Goal: Use online tool/utility: Utilize a website feature to perform a specific function

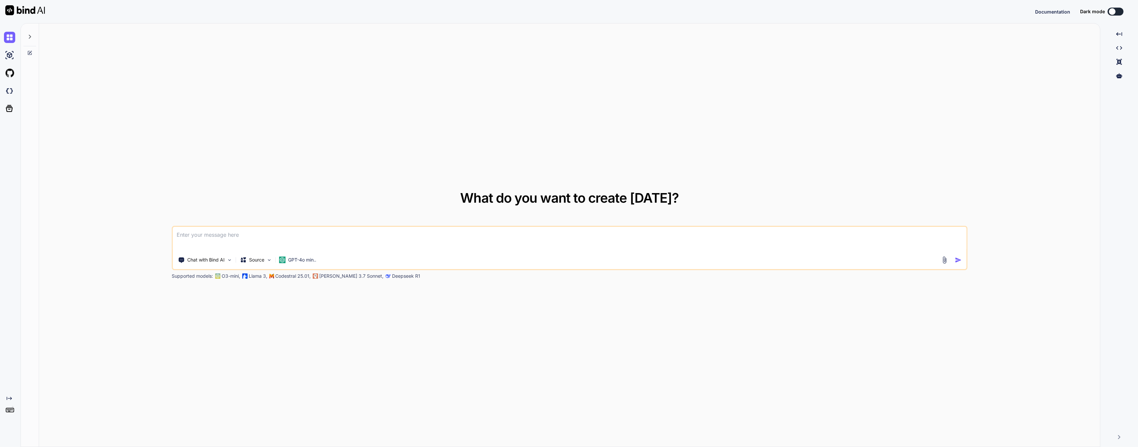
type textarea "x"
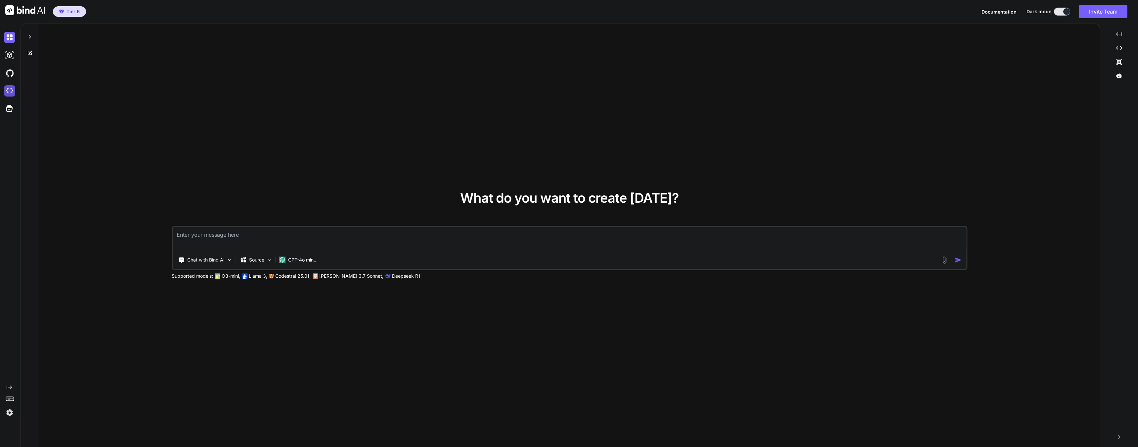
click at [7, 89] on img at bounding box center [9, 90] width 11 height 11
click at [14, 89] on img at bounding box center [9, 90] width 11 height 11
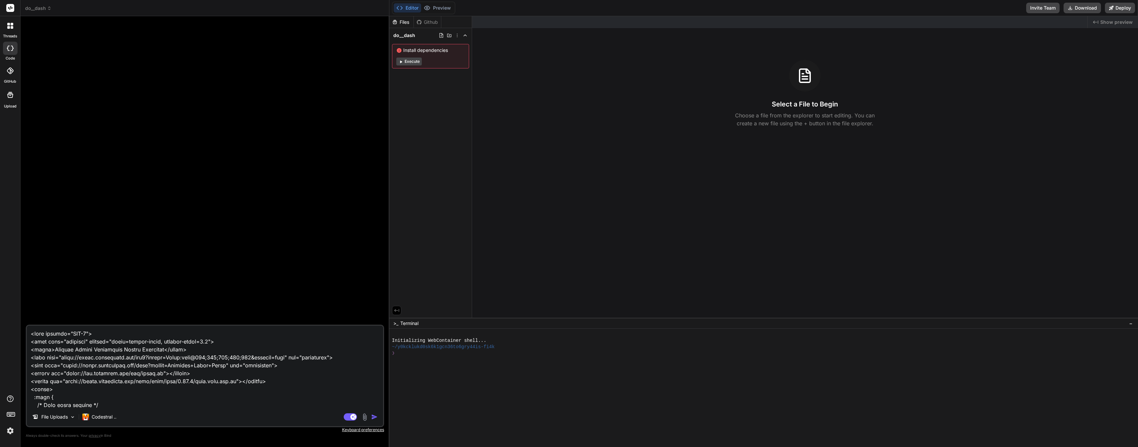
click at [104, 402] on textarea at bounding box center [205, 367] width 356 height 82
type textarea "x"
type textarea "B"
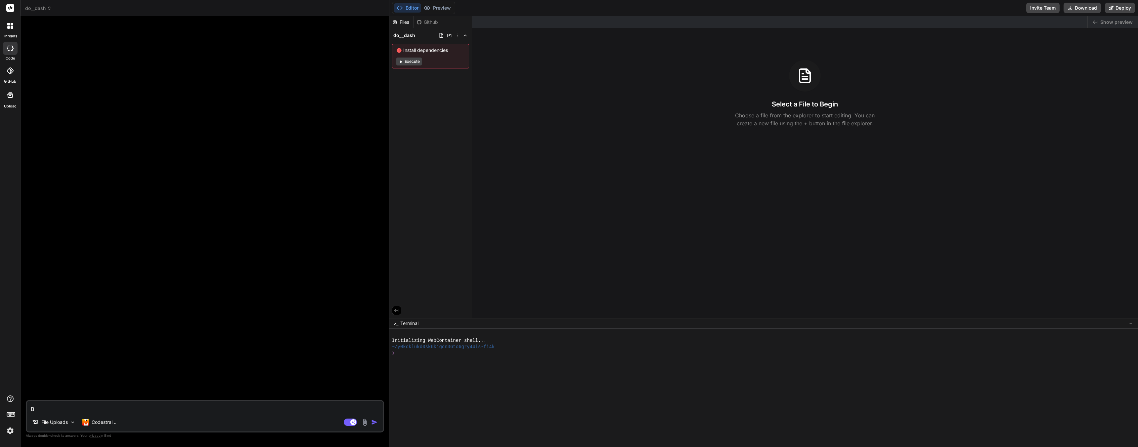
type textarea "x"
type textarea "Bu"
type textarea "x"
type textarea "[PERSON_NAME]"
type textarea "x"
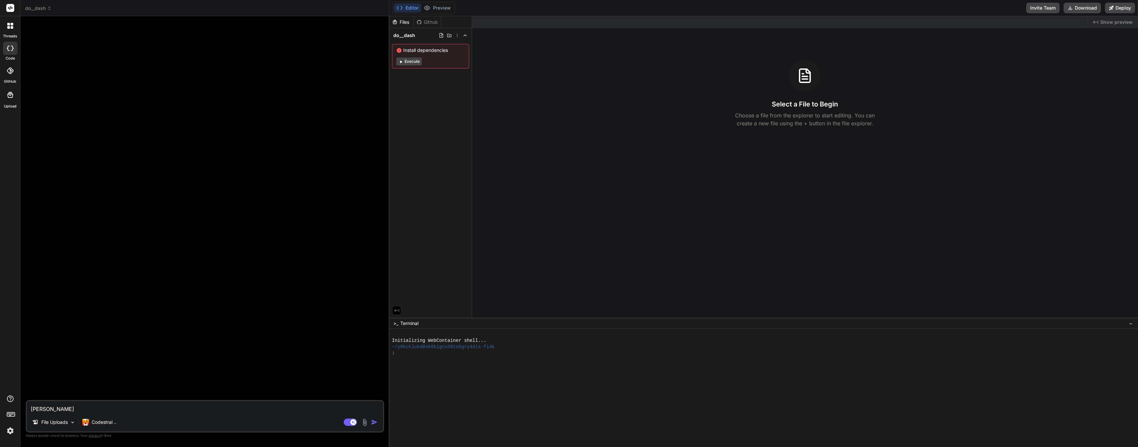
type textarea "Buil"
type textarea "x"
type textarea "Build"
type textarea "x"
type textarea "Build"
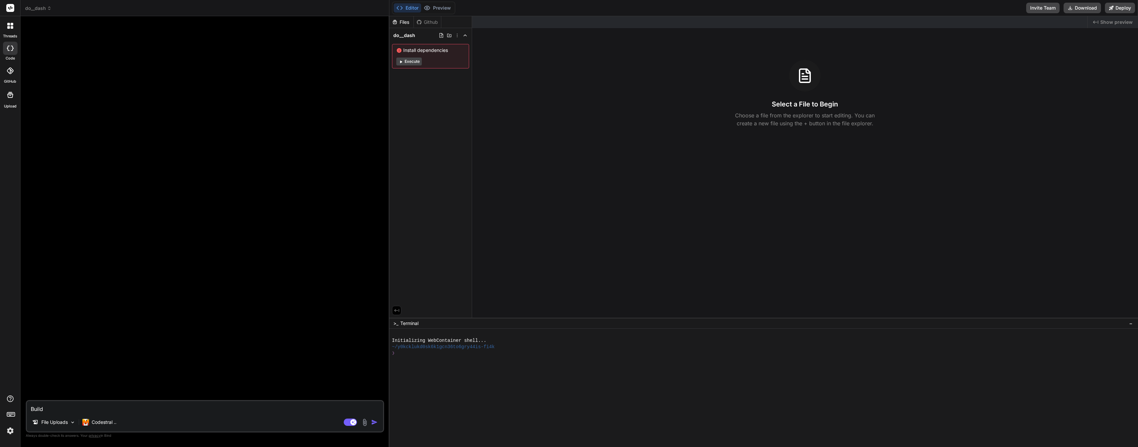
type textarea "x"
type textarea "Build a"
type textarea "x"
type textarea "Build a"
type textarea "x"
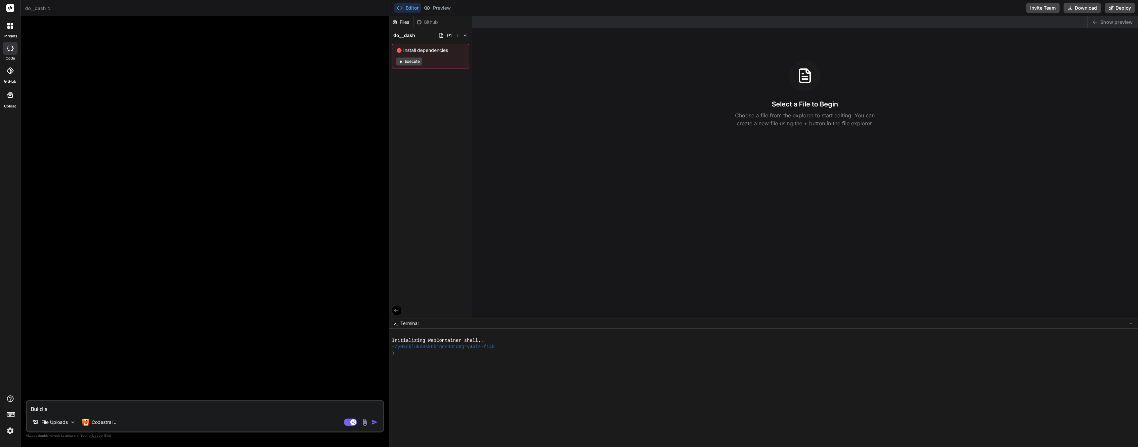
type textarea "Build a S"
type textarea "x"
type textarea "Build a Su"
type textarea "x"
type textarea "Build a Sur"
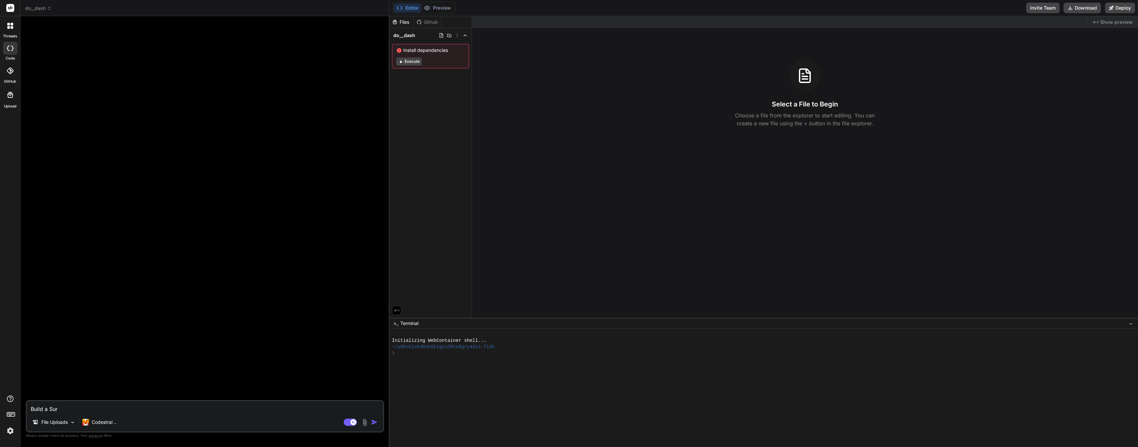
type textarea "x"
type textarea "Build a [DEMOGRAPHIC_DATA]"
type textarea "x"
type textarea "Build a [PERSON_NAME]"
type textarea "x"
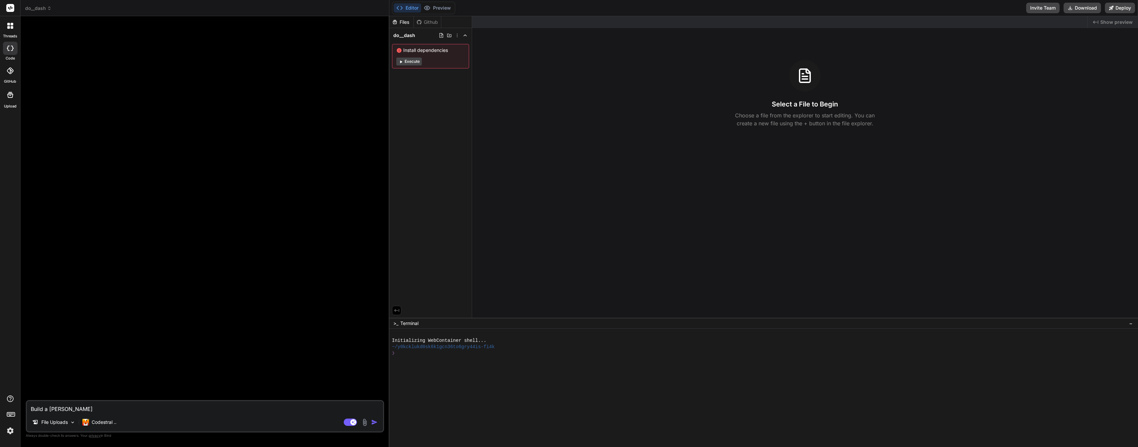
type textarea "Build a Survey"
type textarea "x"
type textarea "Build a Survey"
type textarea "x"
type textarea "Build a Survey M"
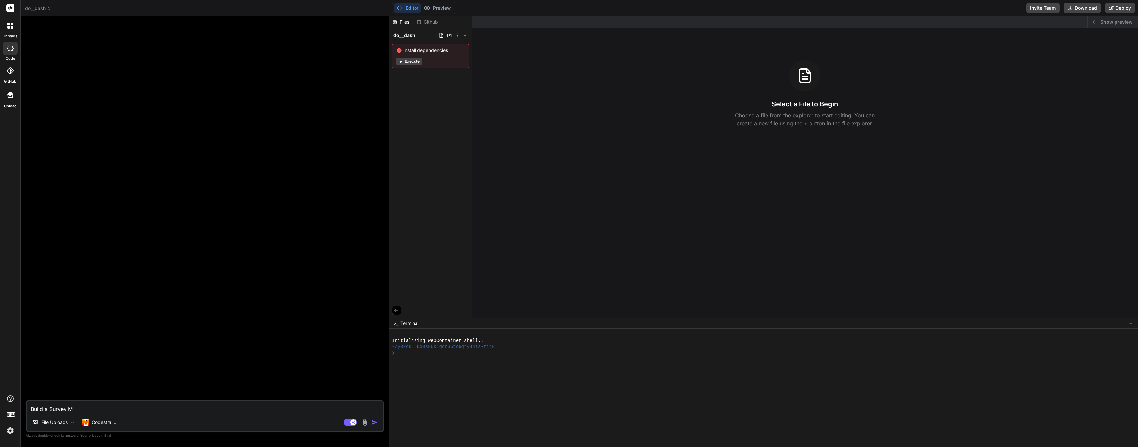
type textarea "x"
type textarea "Build a Survey Mo"
type textarea "x"
type textarea "Build a Survey Mon"
type textarea "x"
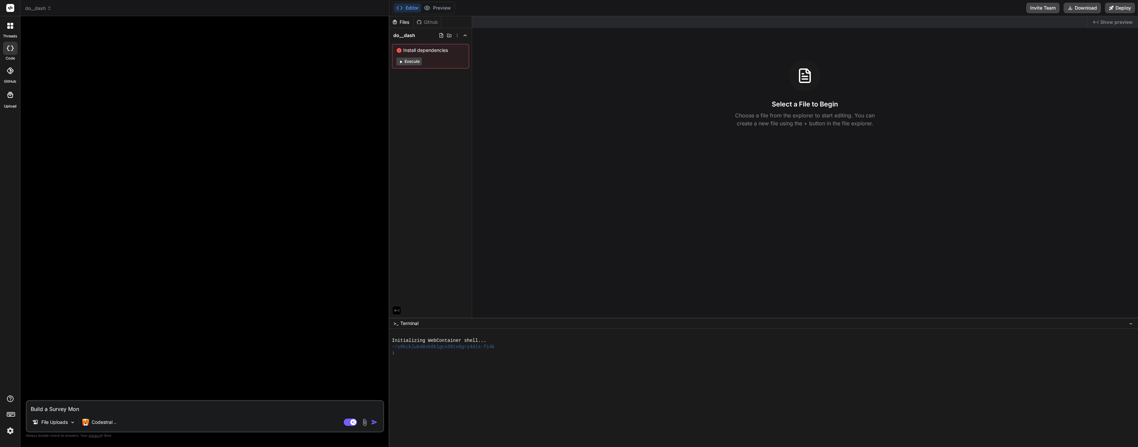
type textarea "Build a Survey Monk"
type textarea "x"
type textarea "Build a Survey Monke"
type textarea "x"
type textarea "Build a Survey Monkey"
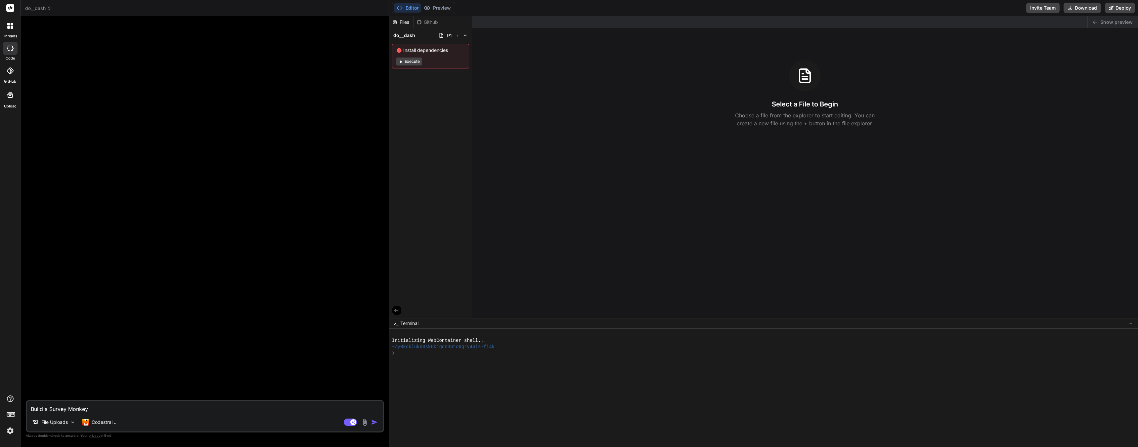
type textarea "x"
type textarea "Build a Survey Monkey"
type textarea "x"
type textarea "Build a Survey Monkey c"
type textarea "x"
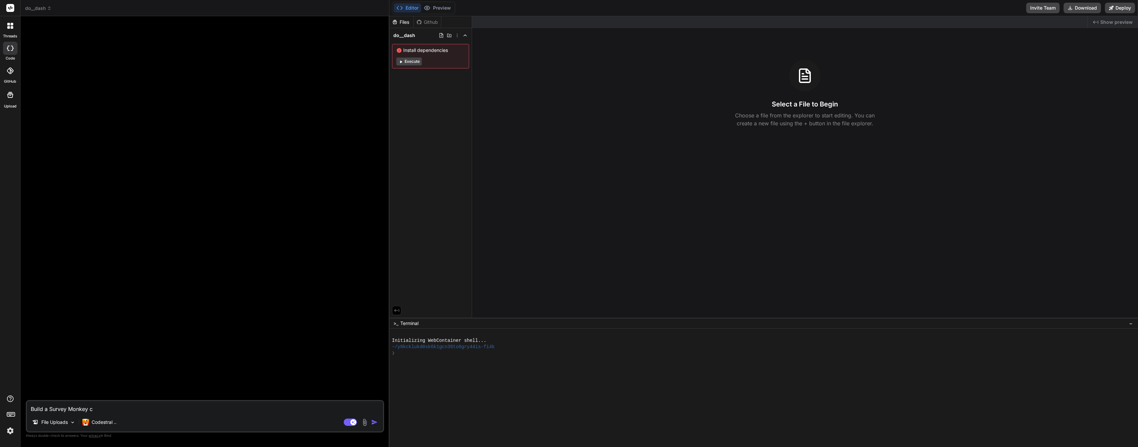
type textarea "Build a Survey Monkey cl"
type textarea "x"
type textarea "Build a Survey Monkey clo"
type textarea "x"
type textarea "Build a Survey Monkey clon"
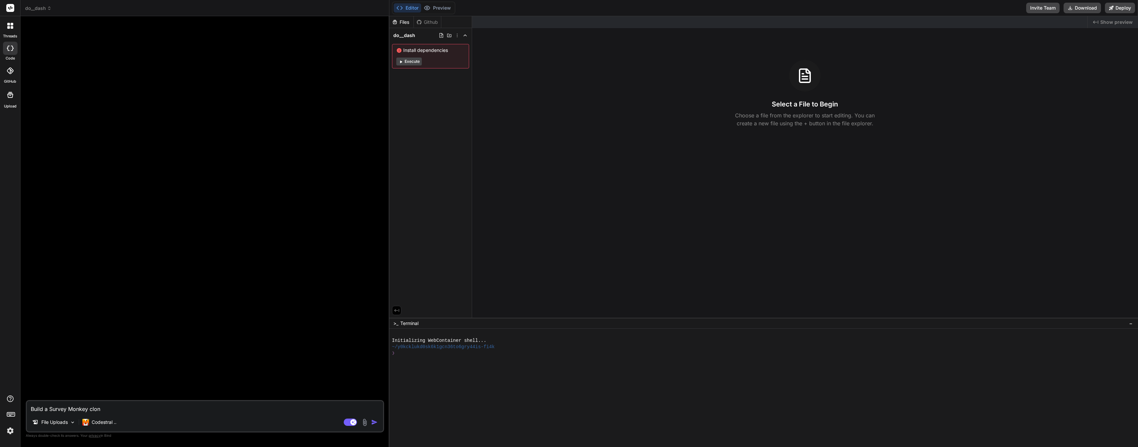
type textarea "x"
type textarea "Build a Survey Monkey clone"
type textarea "x"
type textarea "Build a Survey Monkey clone"
type textarea "x"
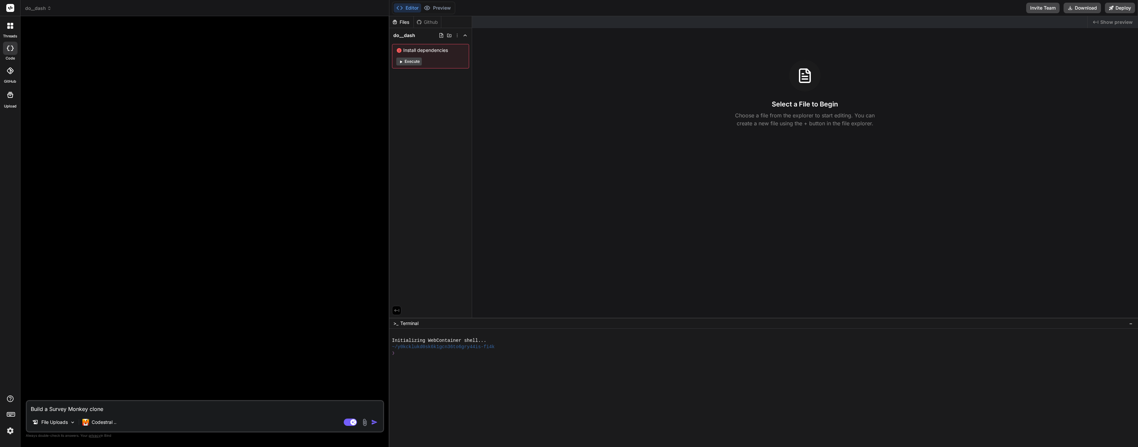
type textarea "Build a Survey Monkey clone t"
type textarea "x"
type textarea "Build a Survey Monkey clone th"
type textarea "x"
type textarea "Build a Survey Monkey clone tha"
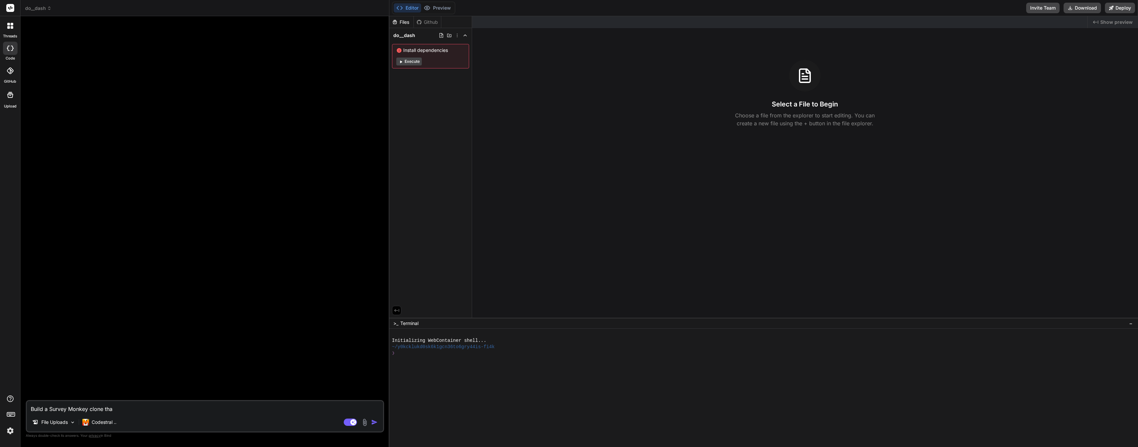
type textarea "x"
type textarea "Build a Survey Monkey clone that"
type textarea "x"
type textarea "Build a Survey Monkey clone that"
type textarea "x"
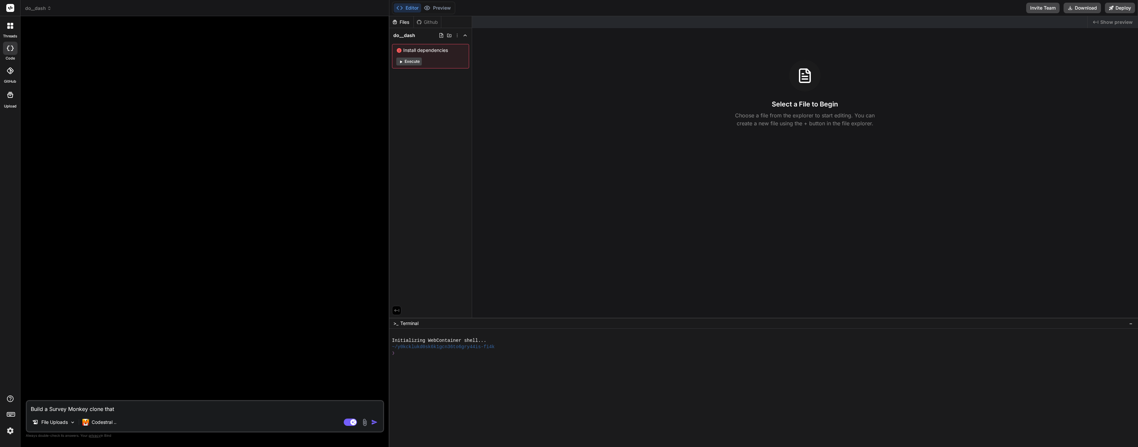
type textarea "Build a Survey Monkey clone that i"
type textarea "x"
type textarea "Build a Survey Monkey clone that is"
type textarea "x"
type textarea "Build a Survey Monkey clone that is"
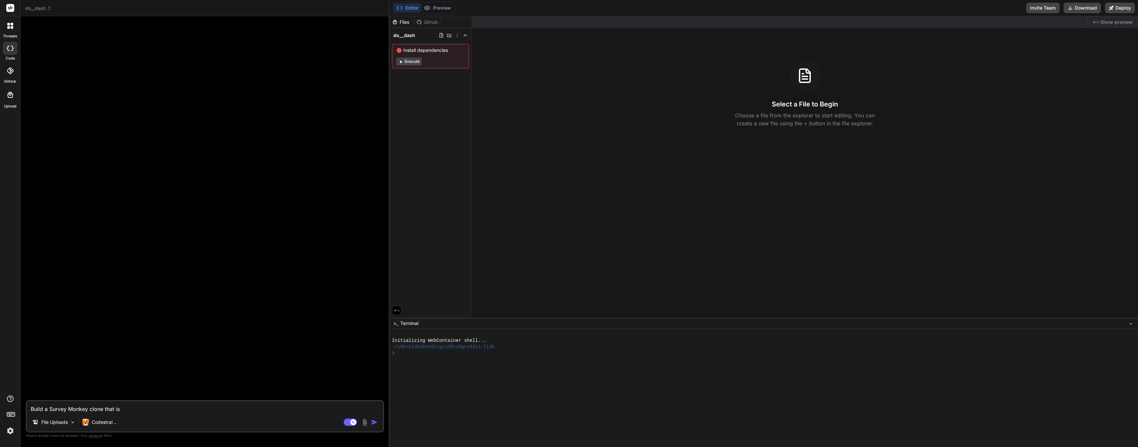
type textarea "x"
type textarea "Build a Survey Monkey clone that is c"
type textarea "x"
type textarea "Build a Survey Monkey clone that is ca"
type textarea "x"
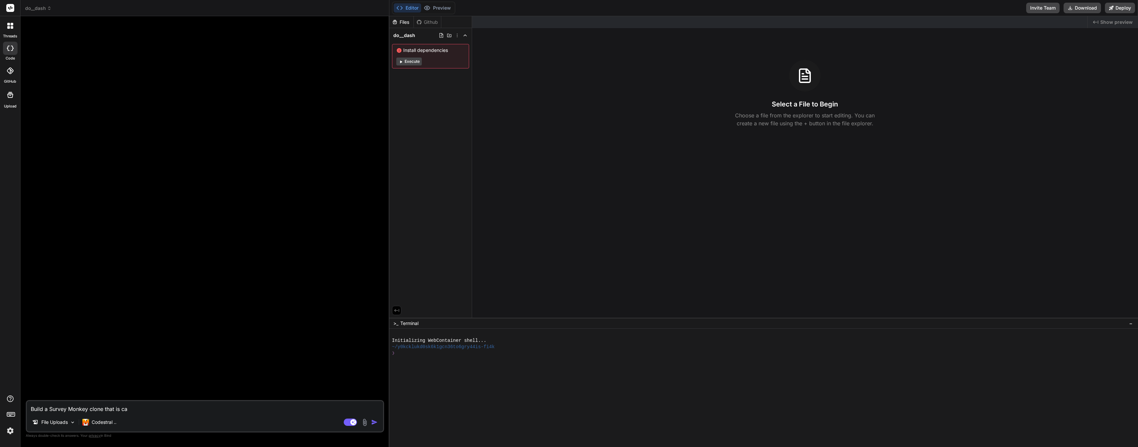
type textarea "Build a Survey Monkey clone that is cal"
type textarea "x"
type textarea "Build a Survey Monkey clone that is call"
type textarea "x"
type textarea "Build a Survey Monkey clone that is calle"
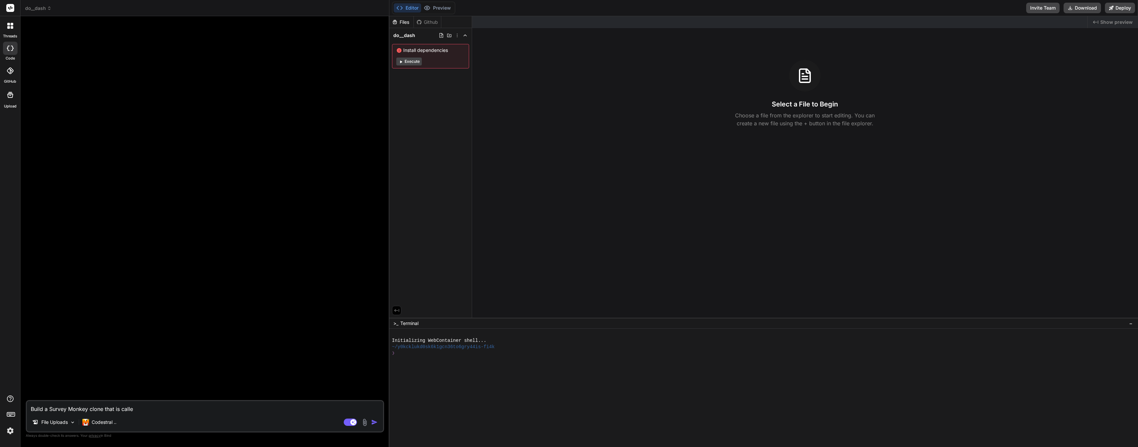
type textarea "x"
type textarea "Build a Survey Monkey clone that is called"
type textarea "x"
type textarea "Build a Survey Monkey clone that is called"
type textarea "x"
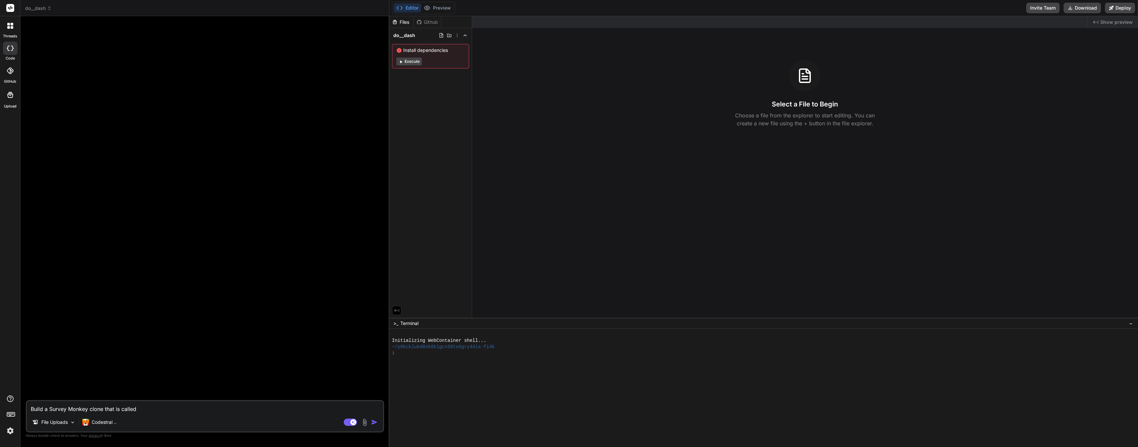
type textarea "Build a Survey Monkey clone that is called S"
type textarea "x"
type textarea "Build a Survey Monkey clone that is called Su"
type textarea "x"
type textarea "Build a Survey Monkey clone that is called Sur"
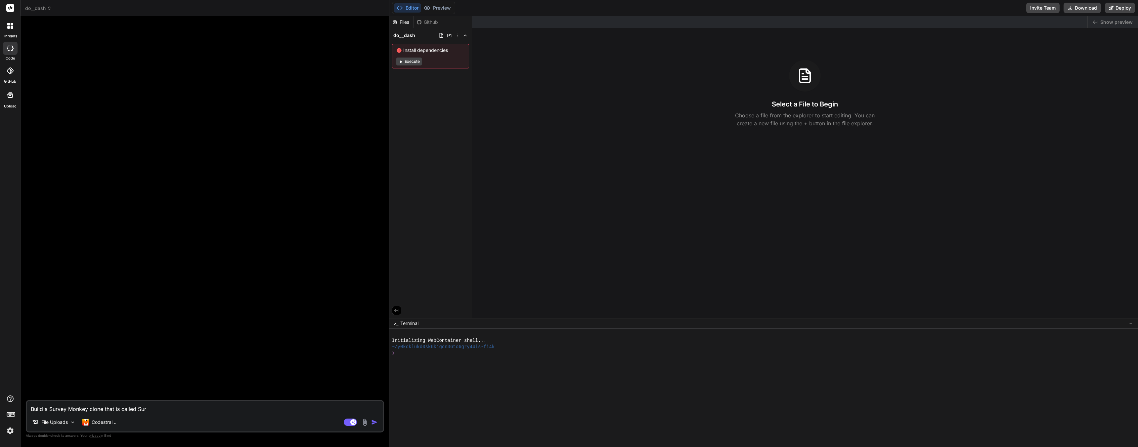
type textarea "x"
type textarea "Build a Survey Monkey clone that is called Surv"
type textarea "x"
type textarea "Build a Survey Monkey clone that is called [PERSON_NAME]"
type textarea "x"
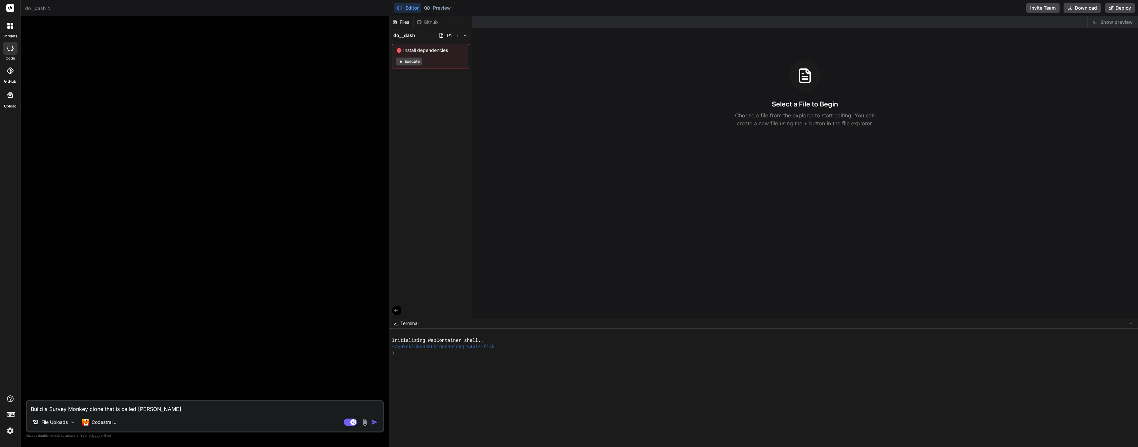
type textarea "Build a Survey Monkey clone that is called Survey"
type textarea "x"
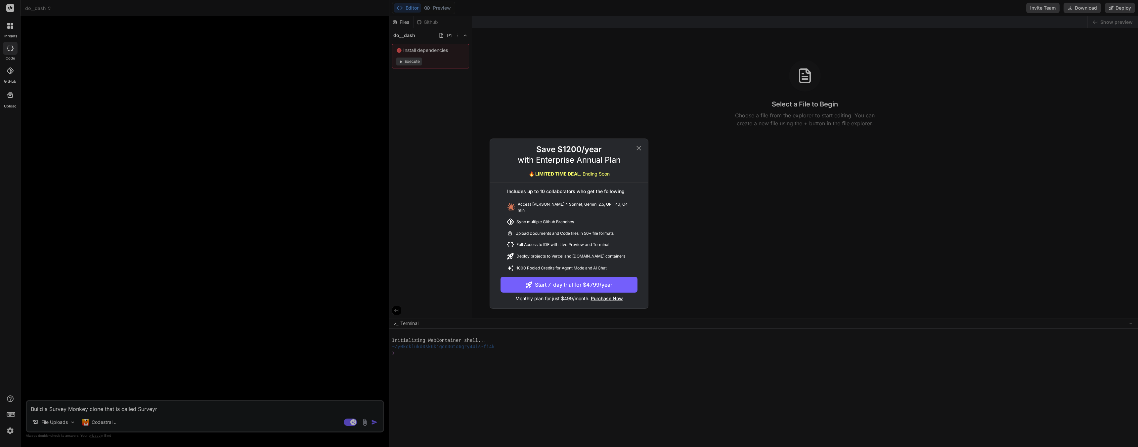
type textarea "Build a Survey Monkey clone that is called Surveyr"
click at [178, 407] on div "Save $1200/year with Enterprise Annual Plan 🔥 LIMITED TIME DEAL. Ending Soon In…" at bounding box center [569, 223] width 1138 height 447
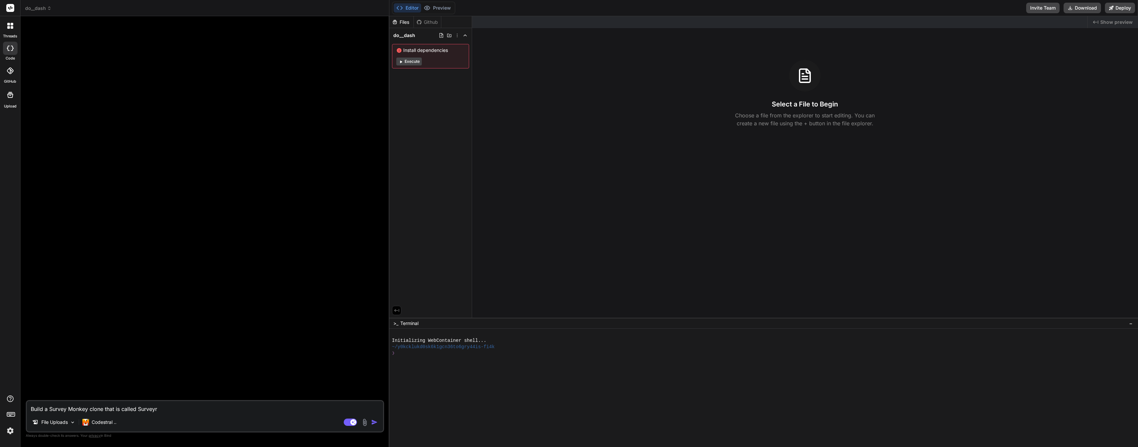
drag, startPoint x: 177, startPoint y: 410, endPoint x: 0, endPoint y: 402, distance: 176.8
click at [0, 402] on div "threads code GitHub Upload do__dash Created with Pixso. Bind AI Web Search Crea…" at bounding box center [569, 223] width 1138 height 447
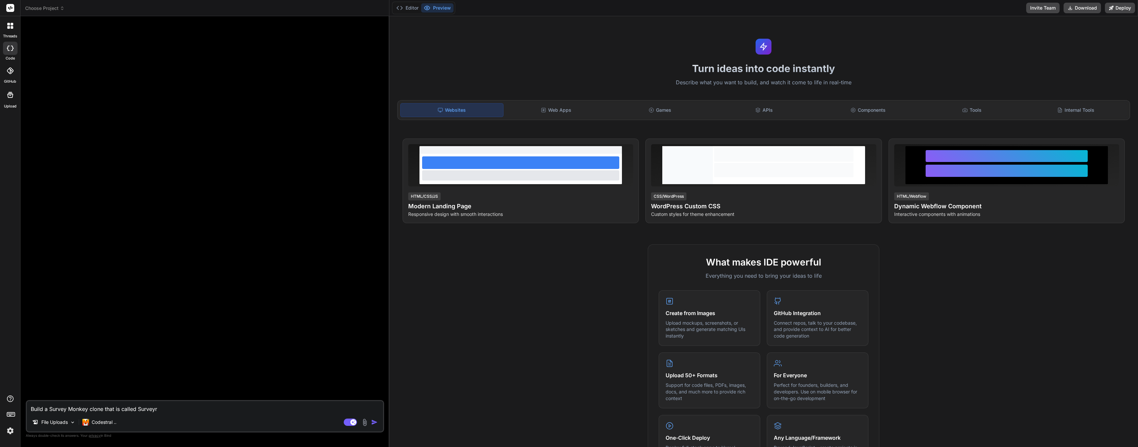
click at [49, 10] on span "Choose Project" at bounding box center [44, 8] width 39 height 7
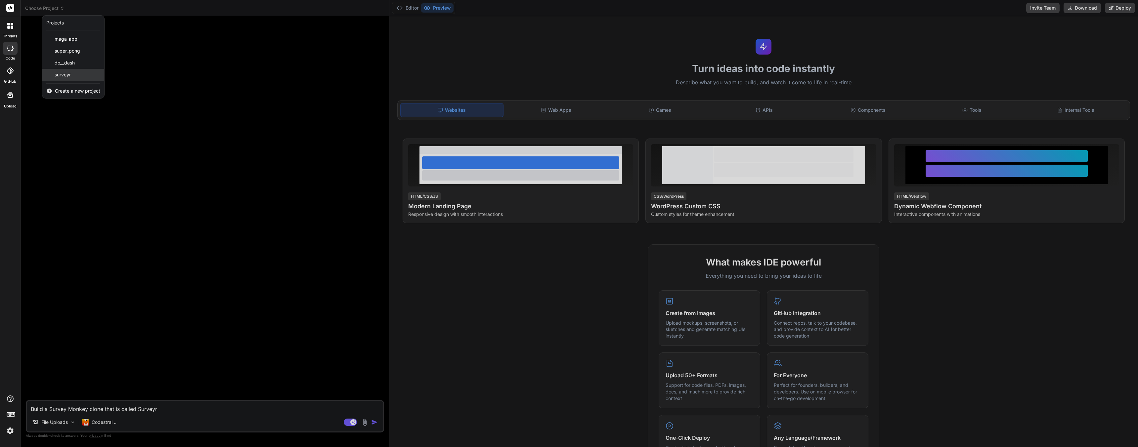
click at [84, 70] on div "surveyr" at bounding box center [73, 75] width 62 height 12
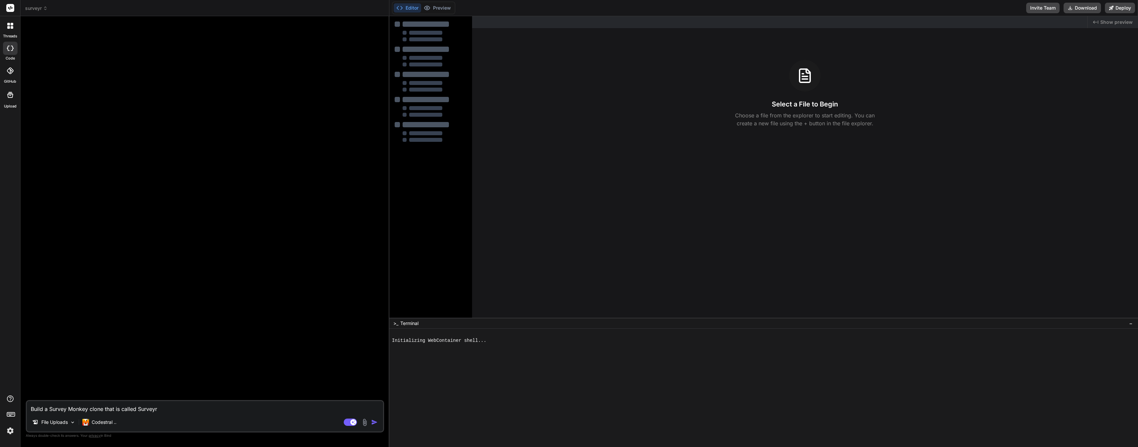
type textarea "x"
